Goal: Task Accomplishment & Management: Complete application form

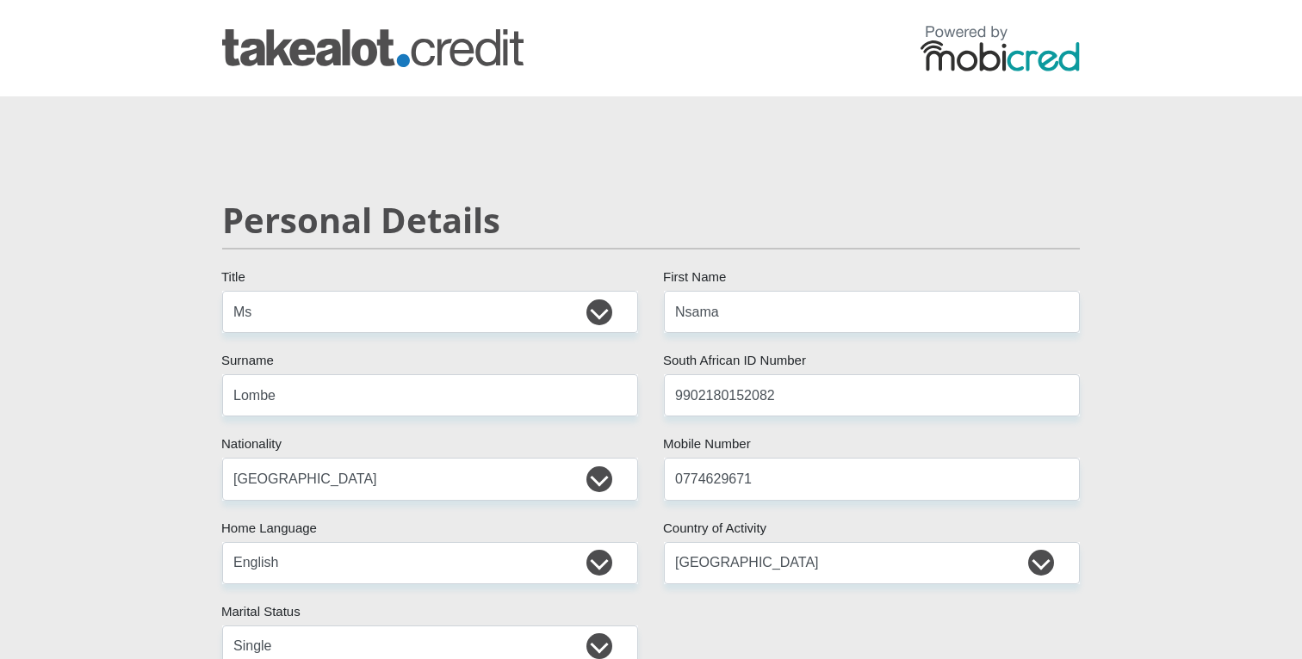
select select "Ms"
select select "ZAF"
select select "eng"
select select "ZAF"
select select "2"
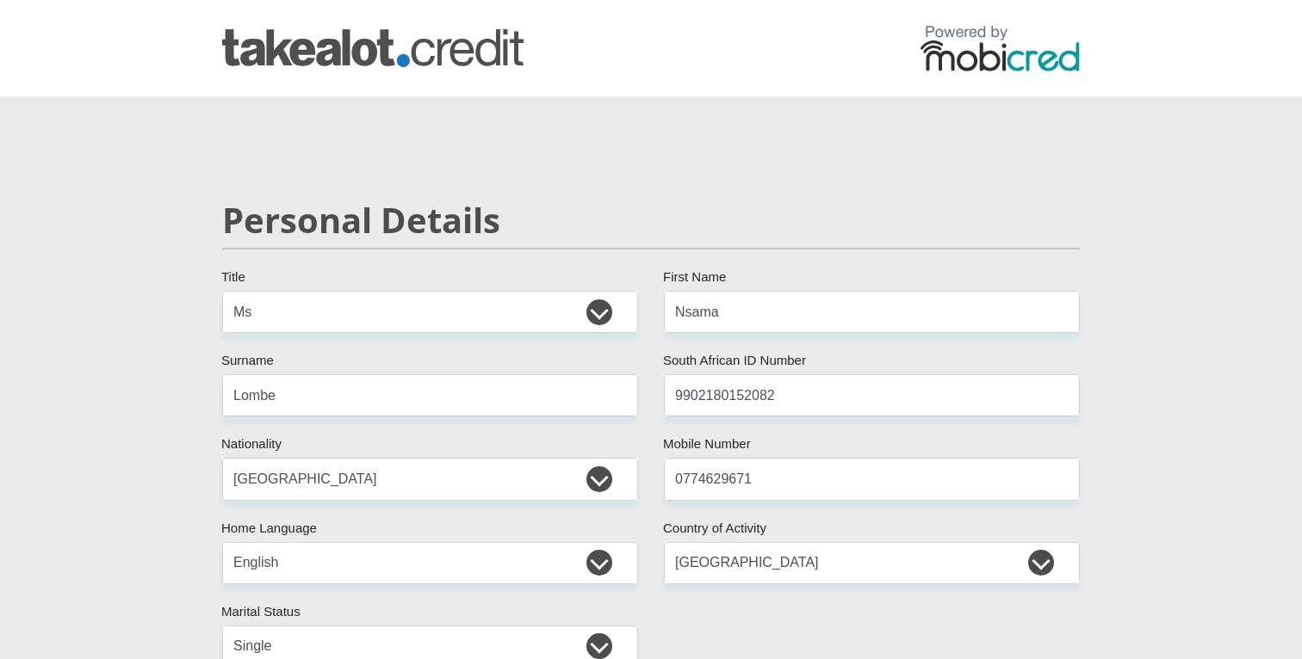
select select "Western Cape"
select select "4"
select select "Rented"
select select "1"
select select "17"
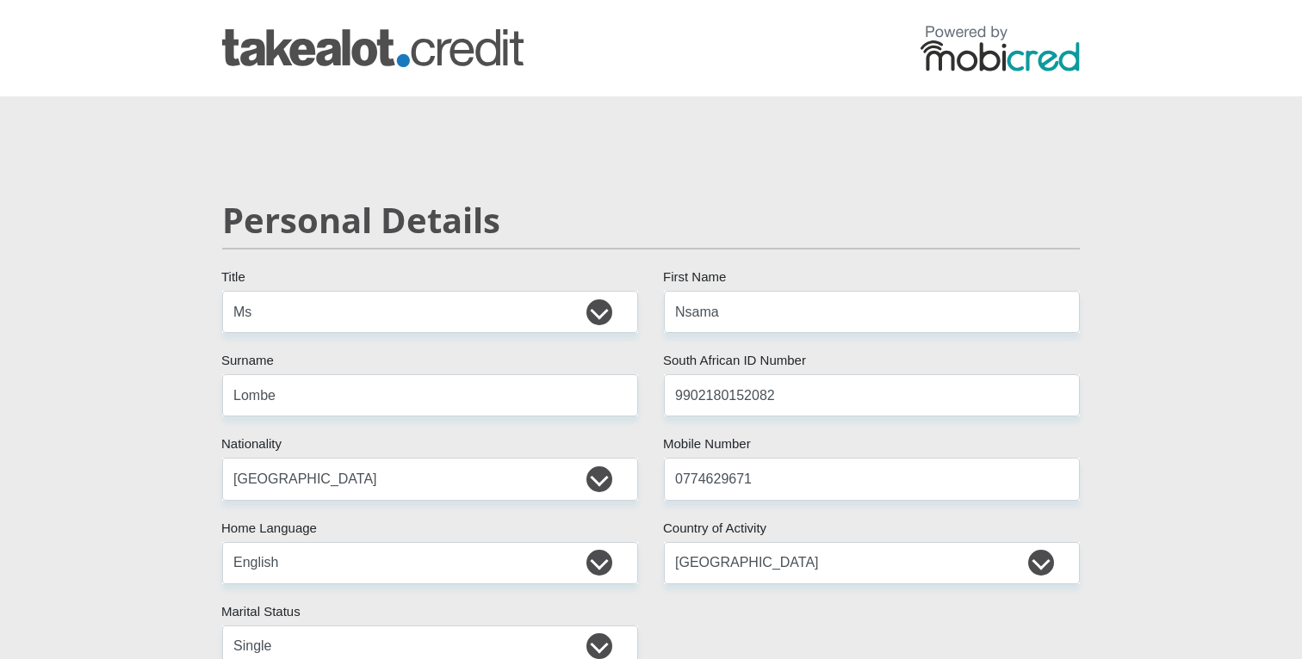
select select "Service Industry"
select select "24"
select select "25"
select select "SAV"
